Goal: Find specific fact: Find specific fact

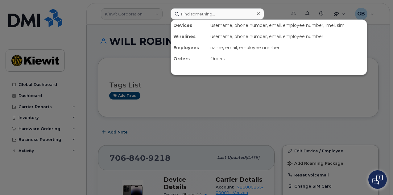
scroll to position [87, 0]
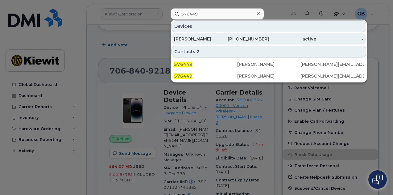
type input "576449"
click at [215, 34] on div "[PERSON_NAME]" at bounding box center [198, 38] width 48 height 11
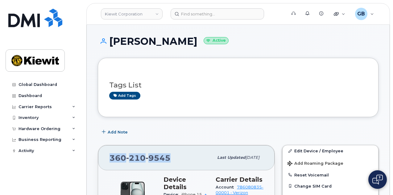
drag, startPoint x: 170, startPoint y: 157, endPoint x: 109, endPoint y: 156, distance: 60.2
click at [110, 156] on div "360 210 9545" at bounding box center [162, 157] width 104 height 13
copy span "360 210 9545"
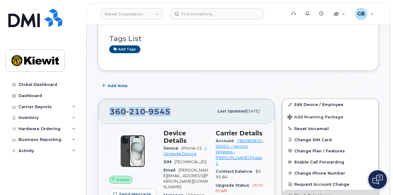
scroll to position [93, 0]
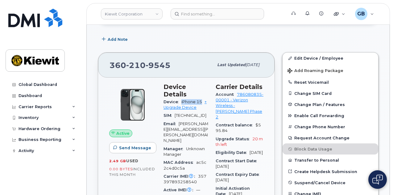
drag, startPoint x: 202, startPoint y: 95, endPoint x: 182, endPoint y: 94, distance: 20.1
click at [182, 99] on span "iPhone 15" at bounding box center [192, 101] width 21 height 5
copy span "iPhone 15"
